Goal: Information Seeking & Learning: Compare options

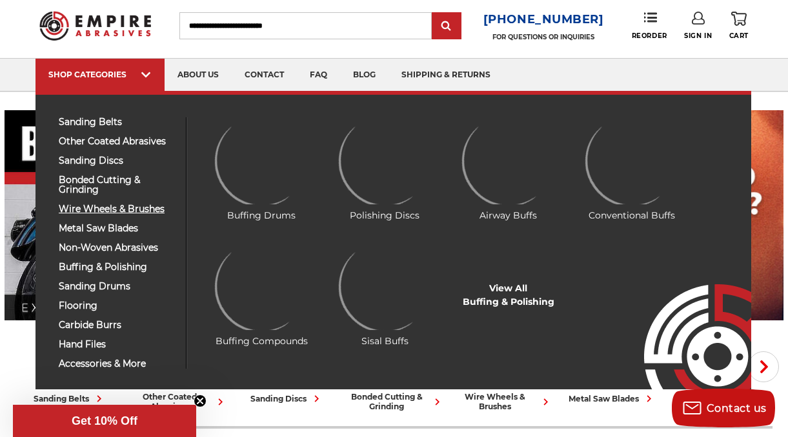
scroll to position [65, 0]
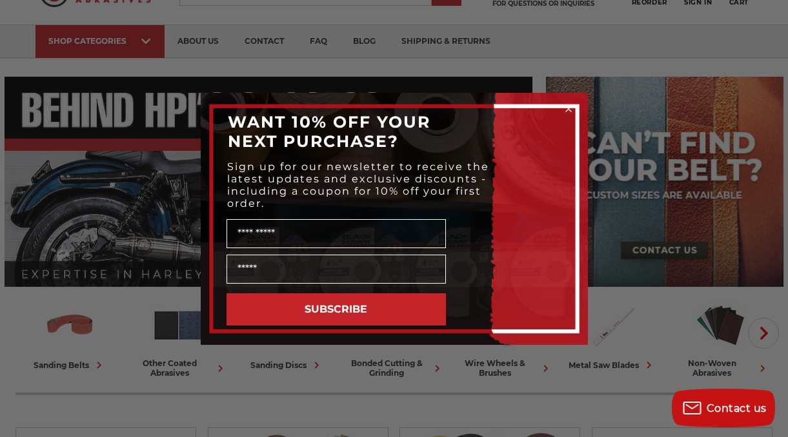
click at [568, 108] on icon "Close dialog" at bounding box center [568, 108] width 5 height 5
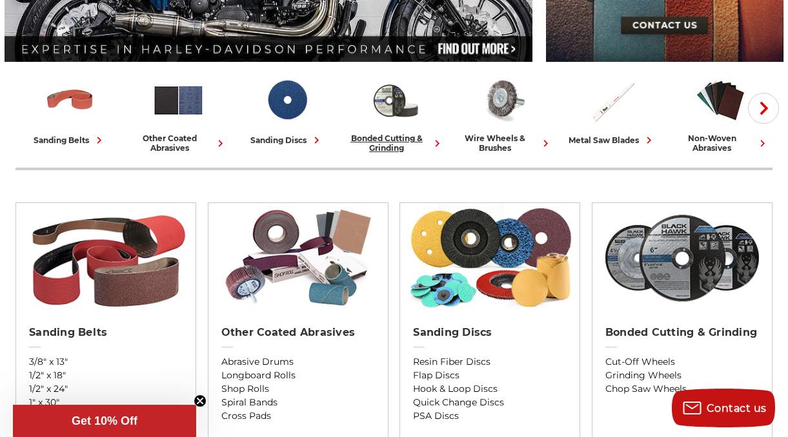
scroll to position [323, 0]
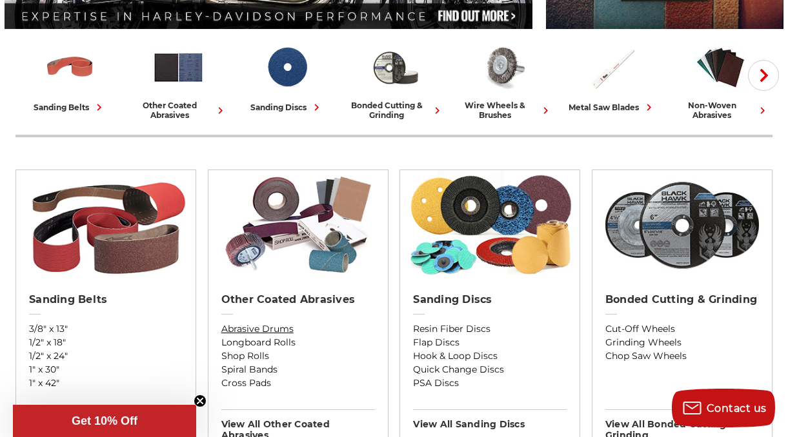
click at [272, 326] on link "Abrasive Drums" at bounding box center [298, 330] width 154 height 14
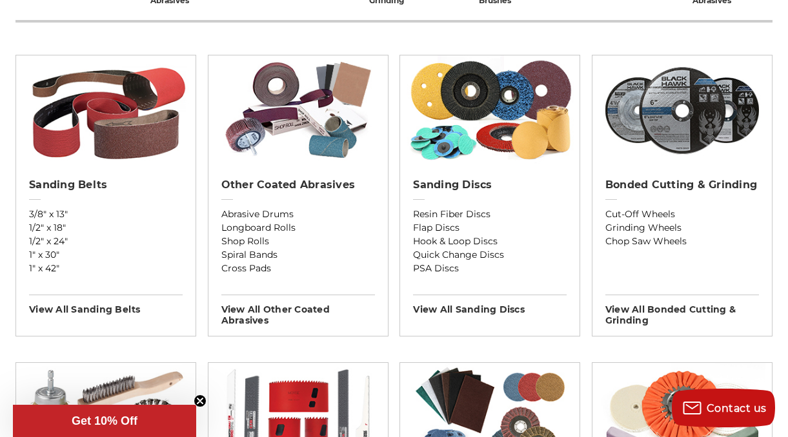
scroll to position [452, 0]
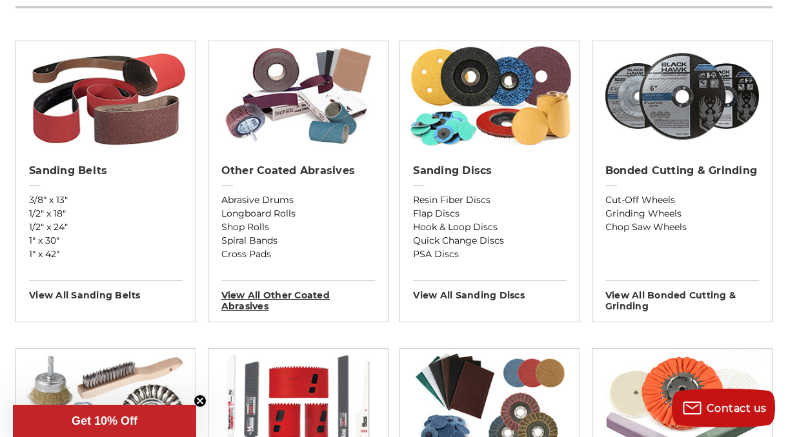
click at [266, 296] on h3 "View All other coated abrasives" at bounding box center [298, 297] width 154 height 32
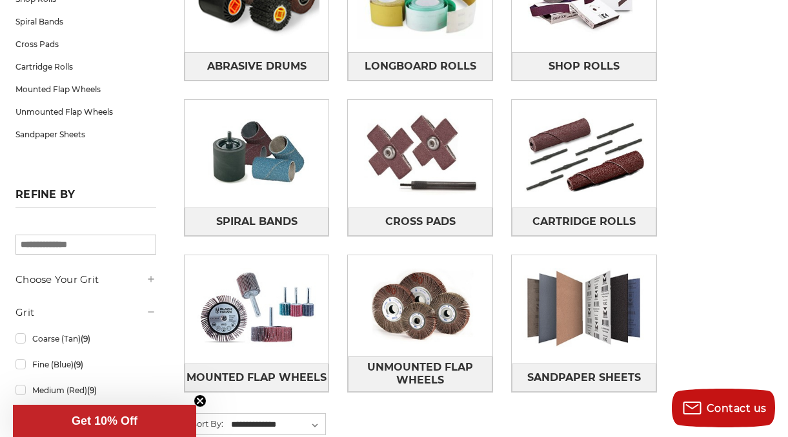
scroll to position [323, 0]
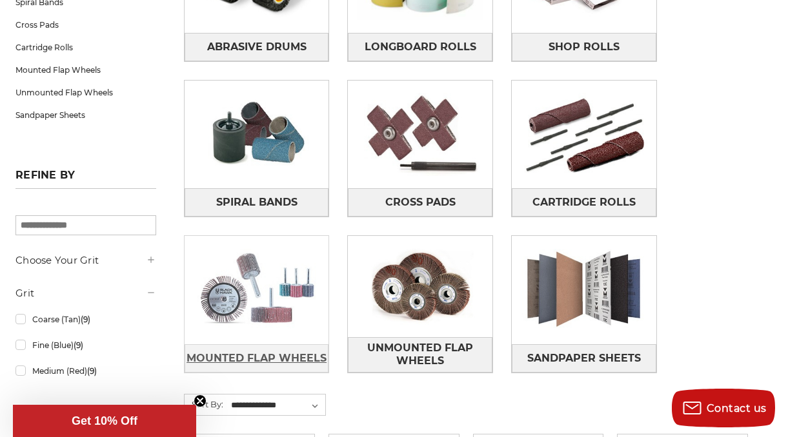
click at [237, 357] on span "Mounted Flap Wheels" at bounding box center [256, 359] width 140 height 22
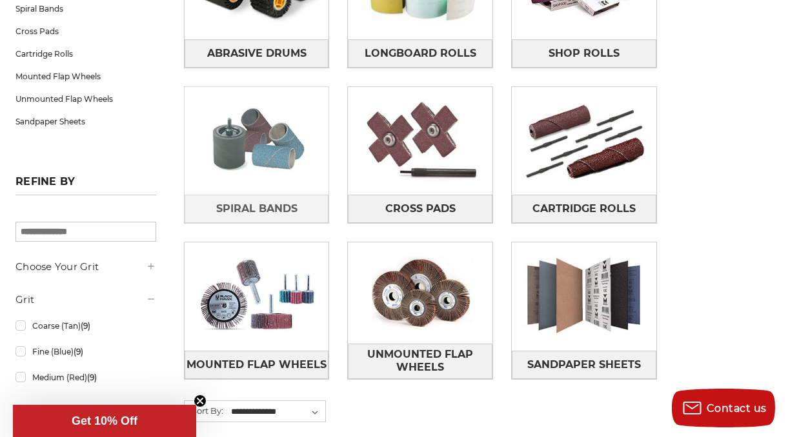
click at [261, 158] on img at bounding box center [257, 140] width 145 height 101
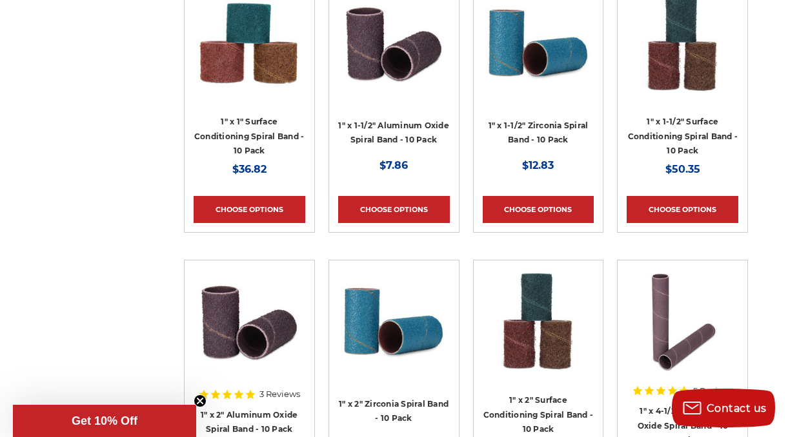
scroll to position [1678, 0]
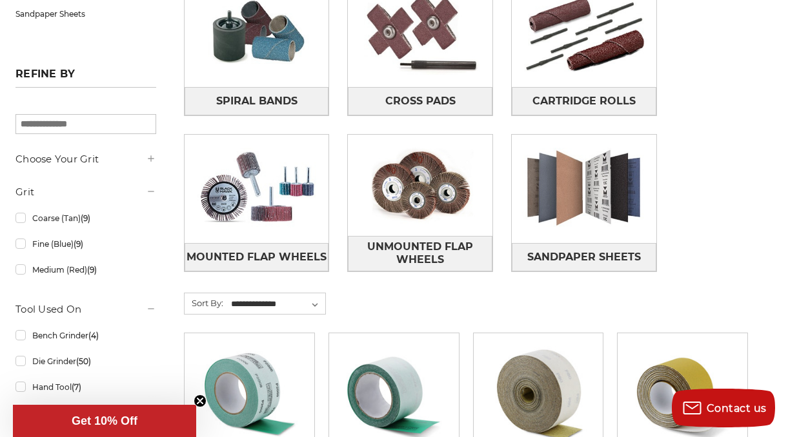
scroll to position [439, 0]
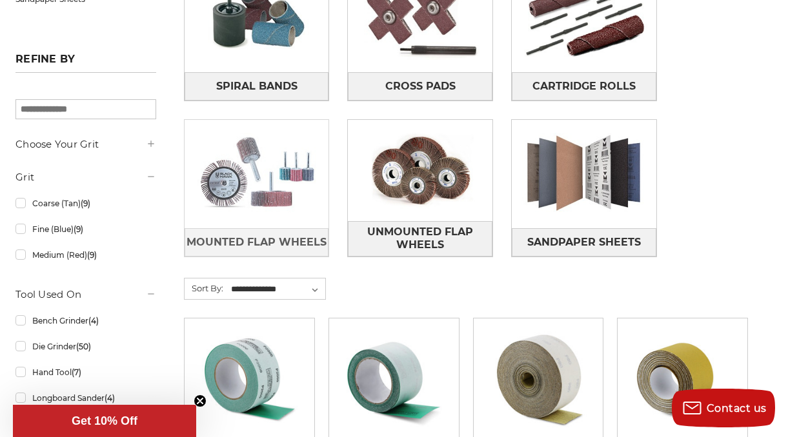
click at [265, 175] on img at bounding box center [257, 174] width 145 height 101
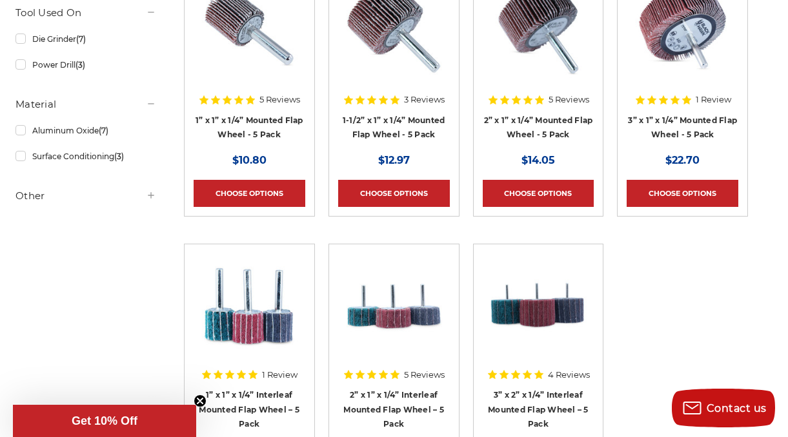
scroll to position [387, 0]
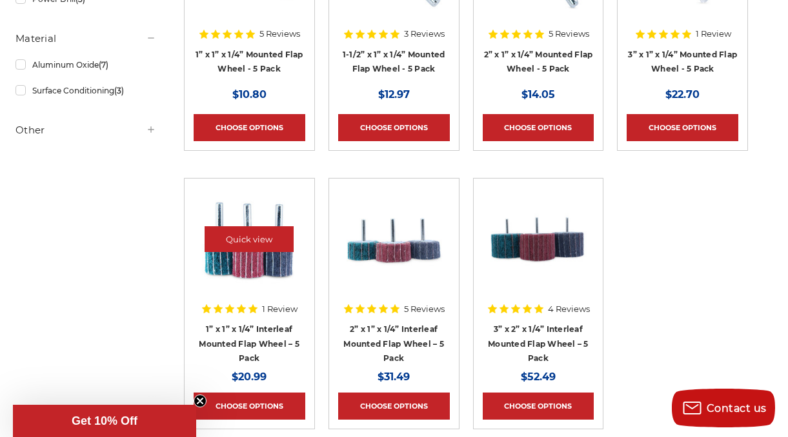
click at [239, 264] on img at bounding box center [248, 239] width 103 height 103
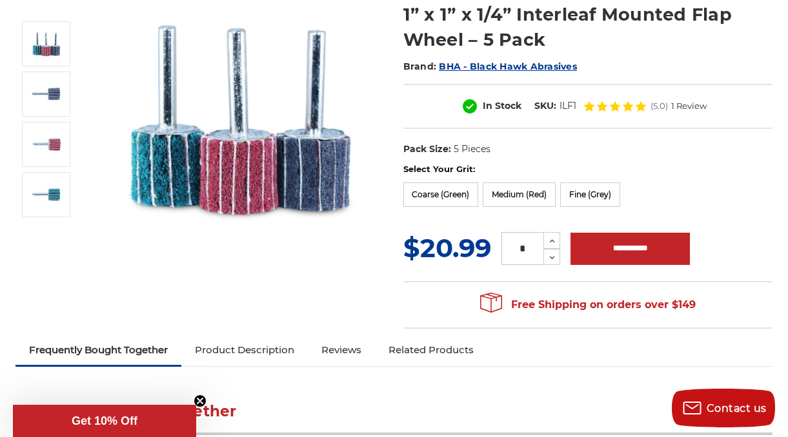
scroll to position [129, 0]
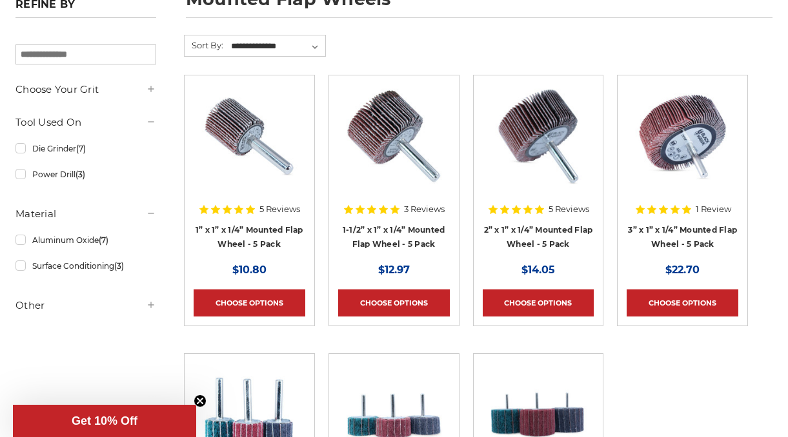
scroll to position [194, 0]
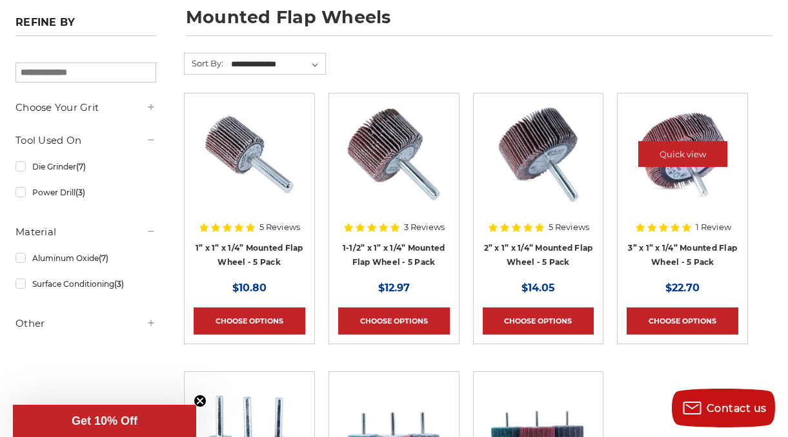
click at [678, 195] on img at bounding box center [682, 154] width 103 height 103
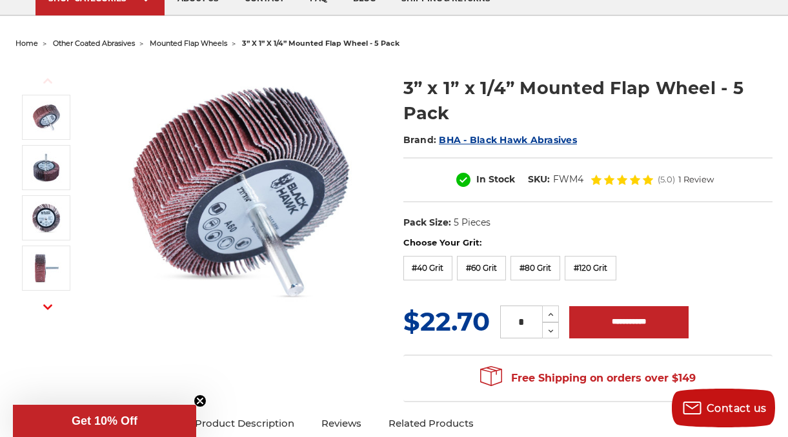
scroll to position [129, 0]
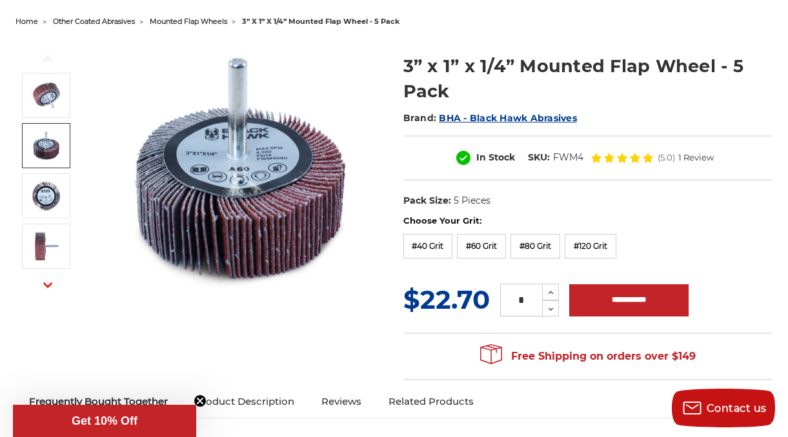
click at [59, 155] on img at bounding box center [46, 146] width 32 height 32
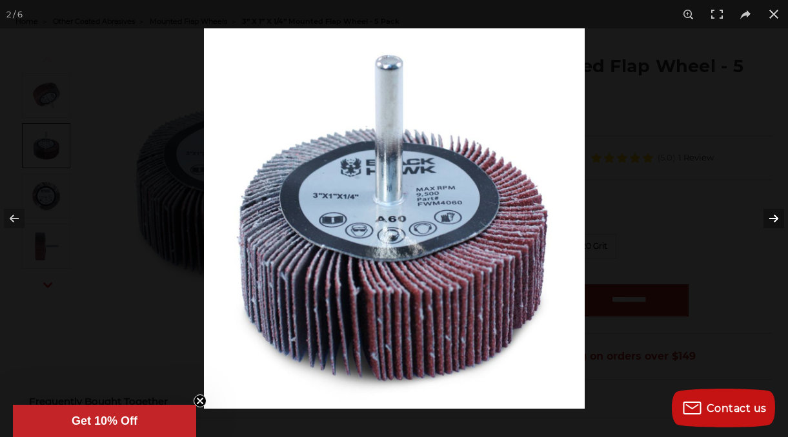
click at [773, 222] on button at bounding box center [765, 218] width 45 height 65
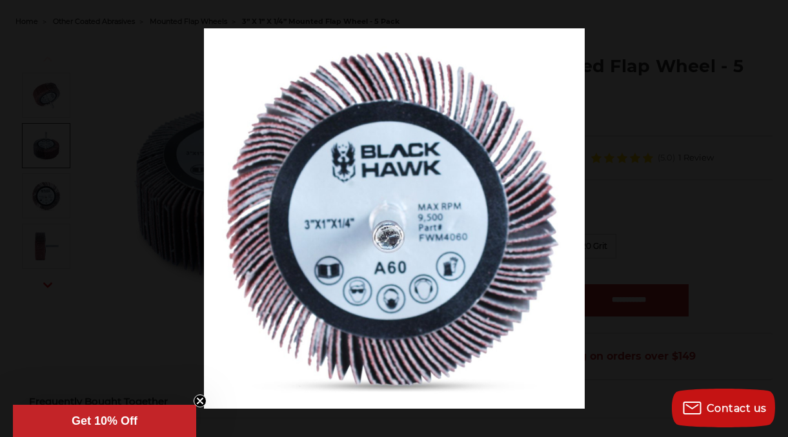
click at [773, 223] on button at bounding box center [765, 218] width 45 height 65
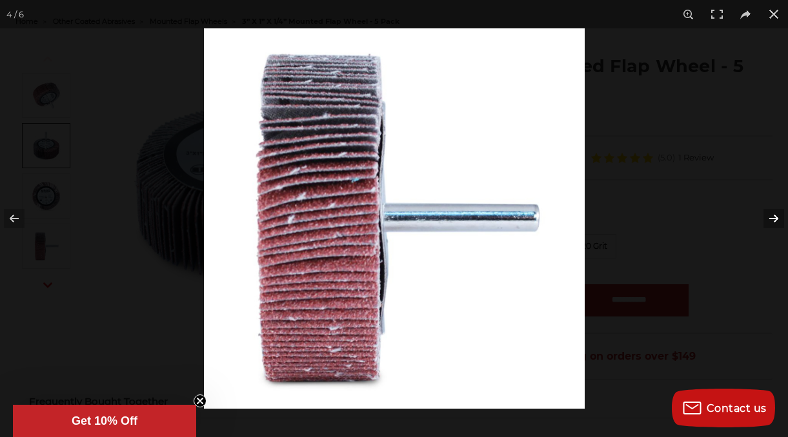
click at [774, 219] on button at bounding box center [765, 218] width 45 height 65
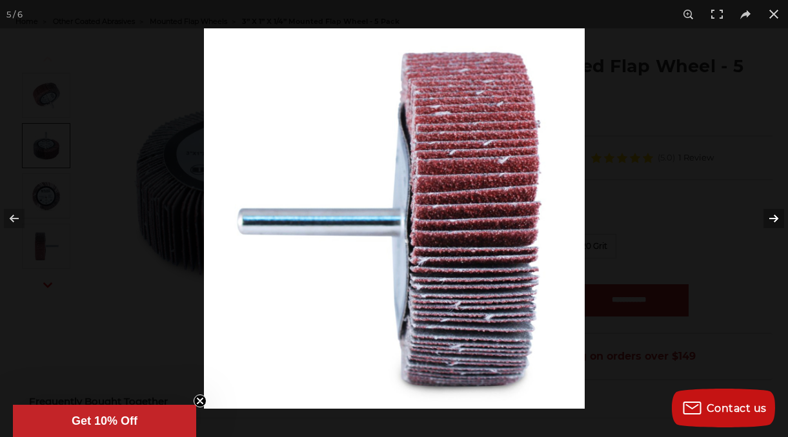
click at [772, 219] on button at bounding box center [765, 218] width 45 height 65
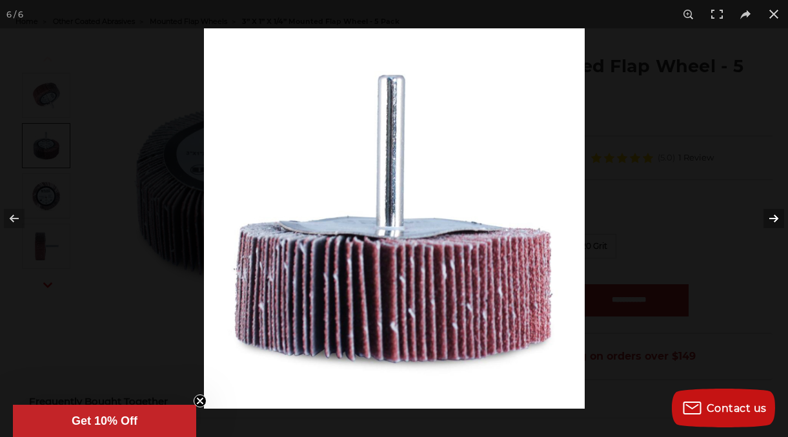
click at [776, 220] on button at bounding box center [765, 218] width 45 height 65
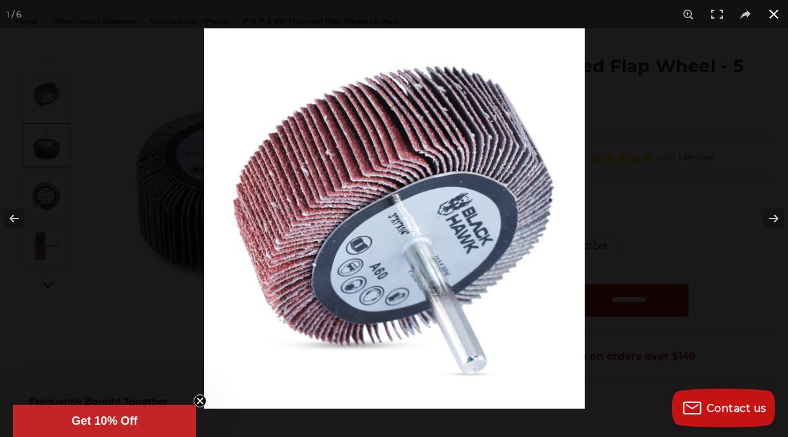
click at [777, 13] on button at bounding box center [773, 14] width 28 height 28
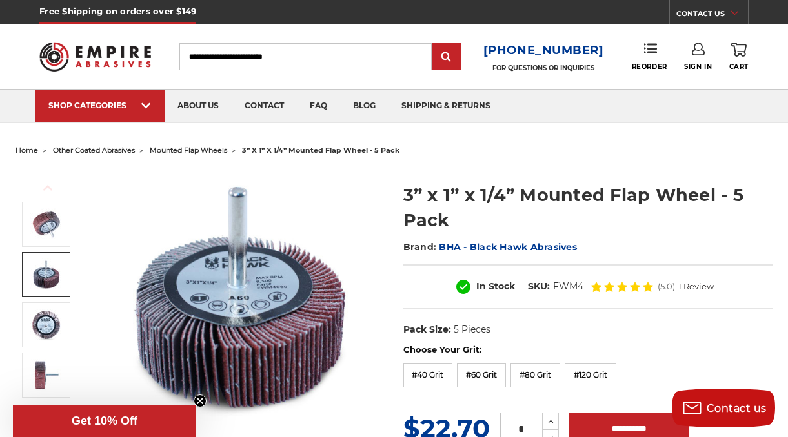
click at [365, 54] on input "Search" at bounding box center [305, 56] width 252 height 27
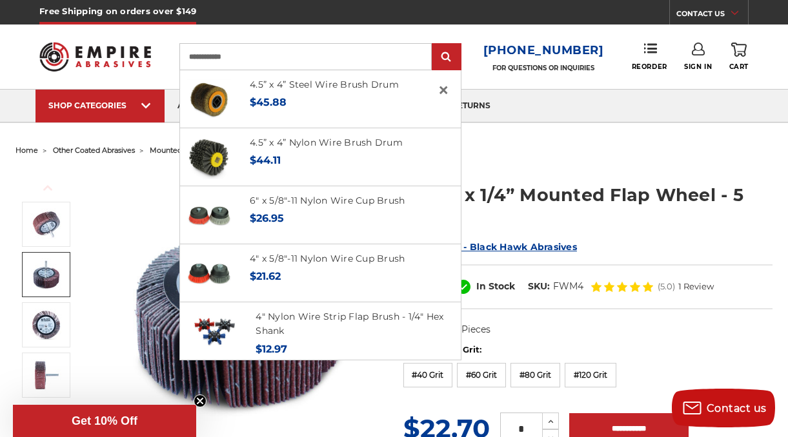
type input "**********"
click at [434, 45] on input "submit" at bounding box center [447, 58] width 26 height 26
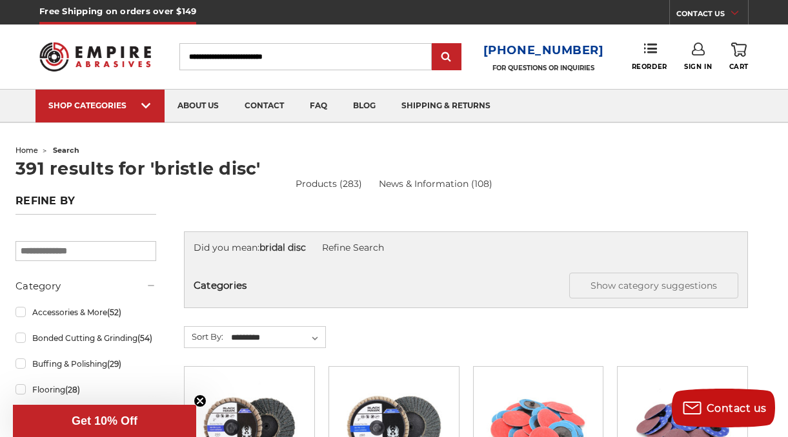
click at [316, 59] on input "Search" at bounding box center [305, 56] width 252 height 27
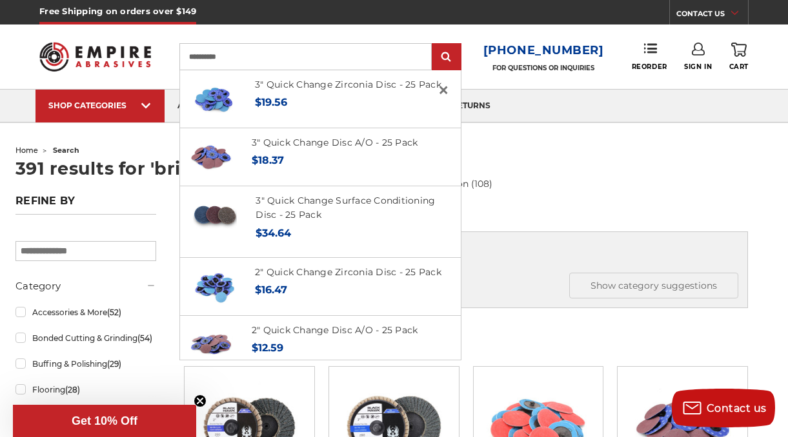
type input "**********"
click at [434, 45] on input "submit" at bounding box center [447, 58] width 26 height 26
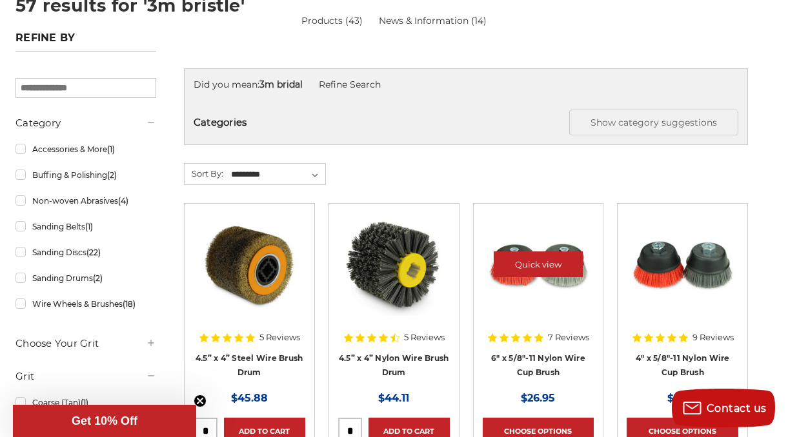
scroll to position [194, 0]
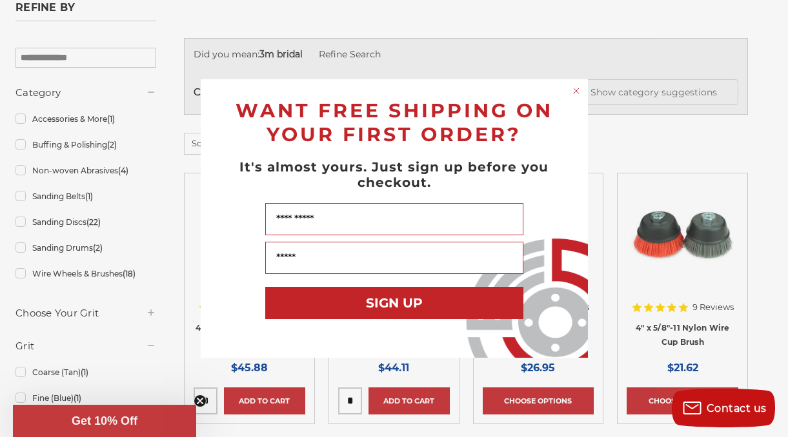
click at [576, 89] on circle "Close dialog" at bounding box center [576, 91] width 12 height 12
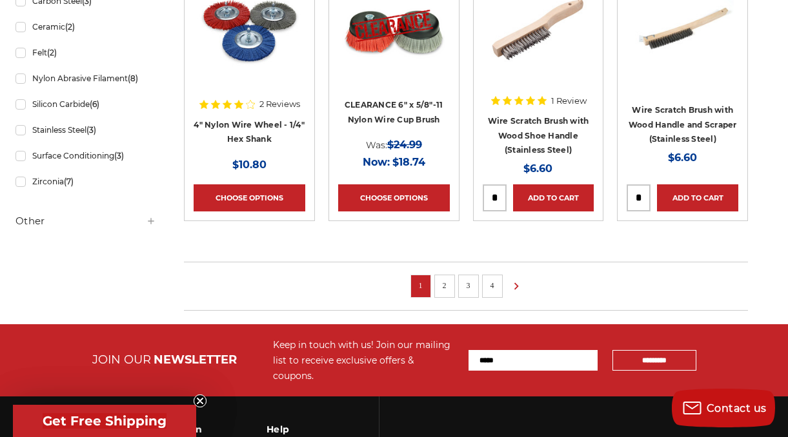
scroll to position [968, 0]
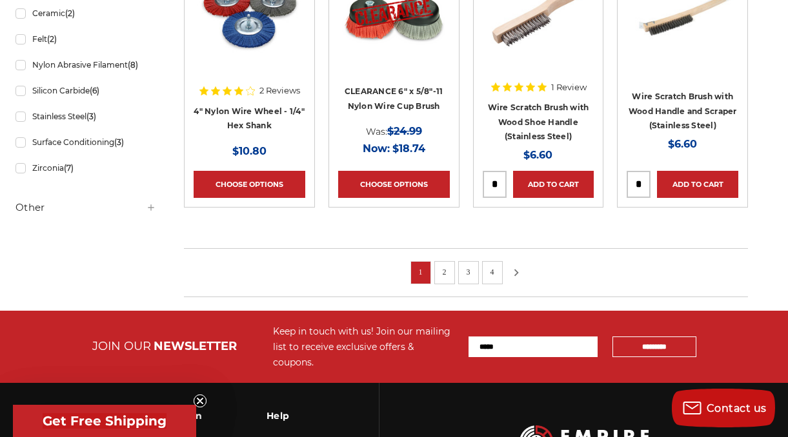
click at [516, 273] on use at bounding box center [516, 272] width 5 height 7
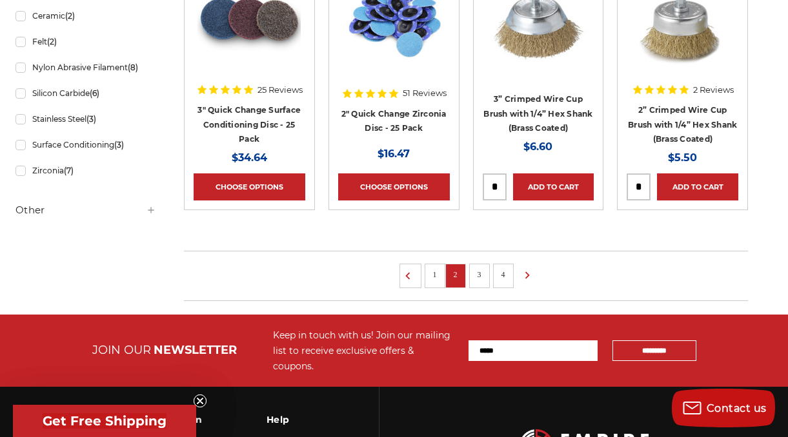
scroll to position [968, 0]
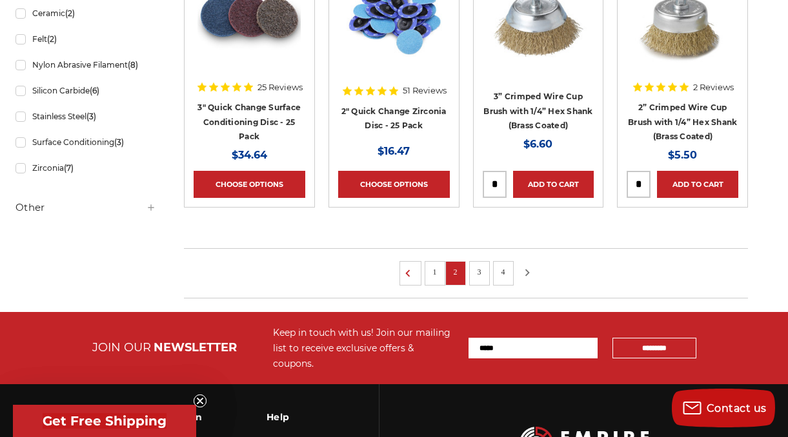
click at [527, 272] on icon at bounding box center [526, 273] width 15 height 14
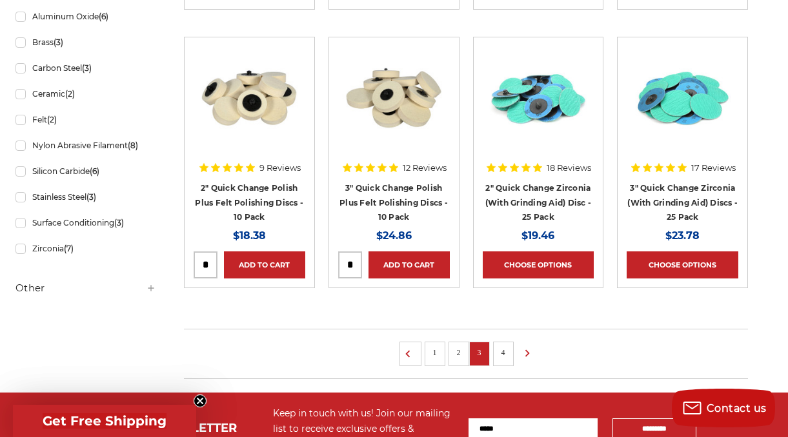
scroll to position [903, 0]
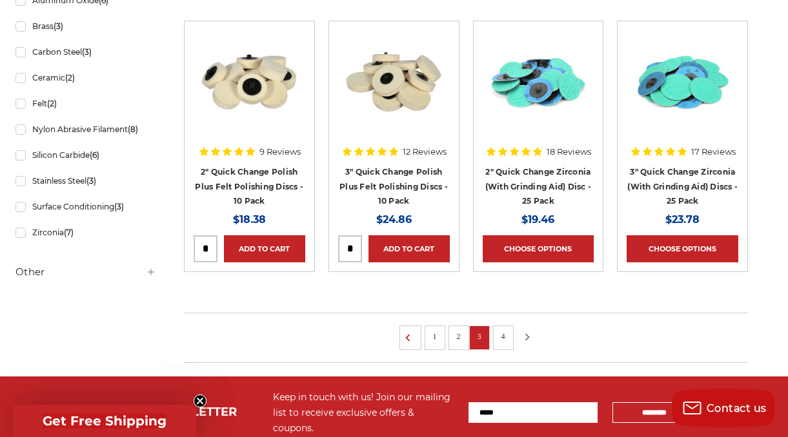
click at [526, 339] on use at bounding box center [527, 337] width 5 height 7
